Goal: Information Seeking & Learning: Understand process/instructions

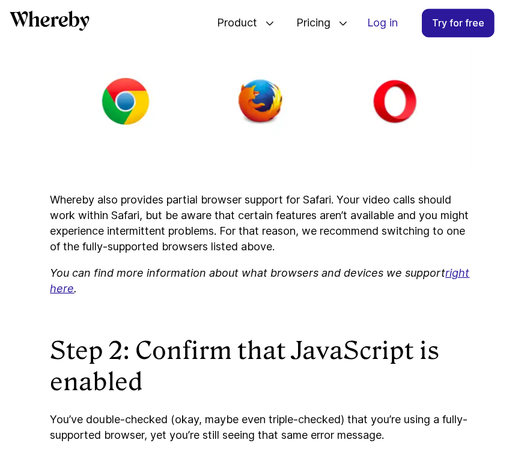
scroll to position [1423, 0]
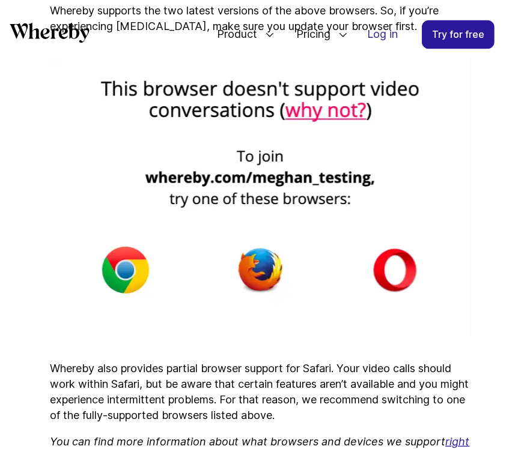
click at [135, 272] on img at bounding box center [260, 197] width 421 height 279
click at [123, 285] on img at bounding box center [260, 197] width 421 height 279
